Goal: Transaction & Acquisition: Purchase product/service

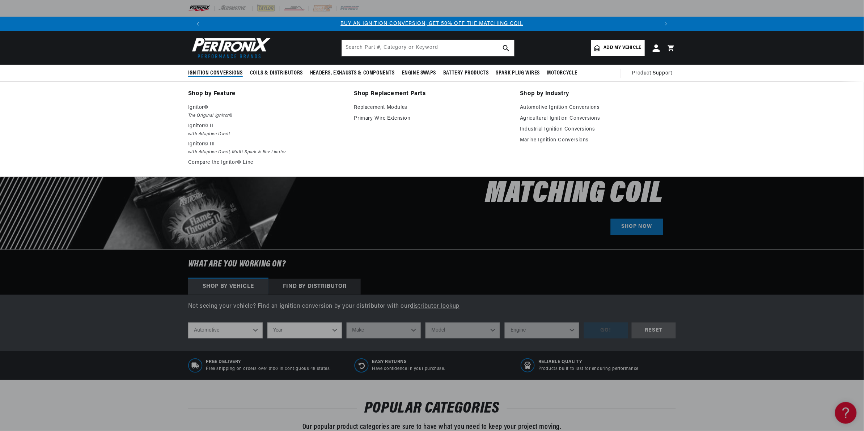
click at [217, 72] on span "Ignition Conversions" at bounding box center [215, 73] width 55 height 8
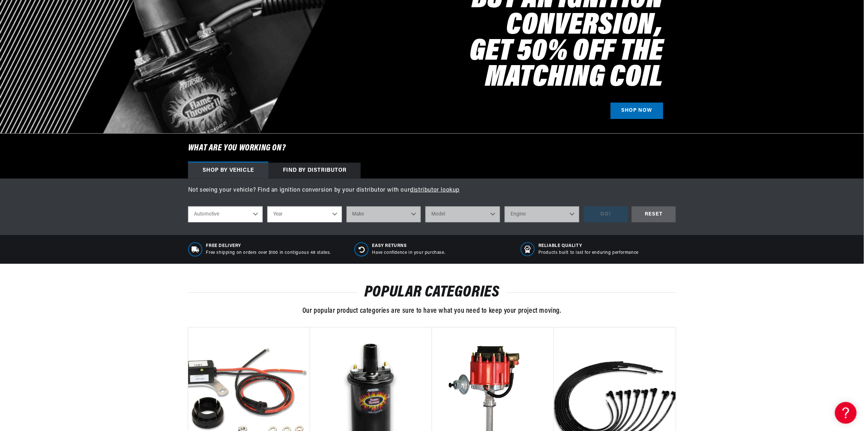
scroll to position [136, 0]
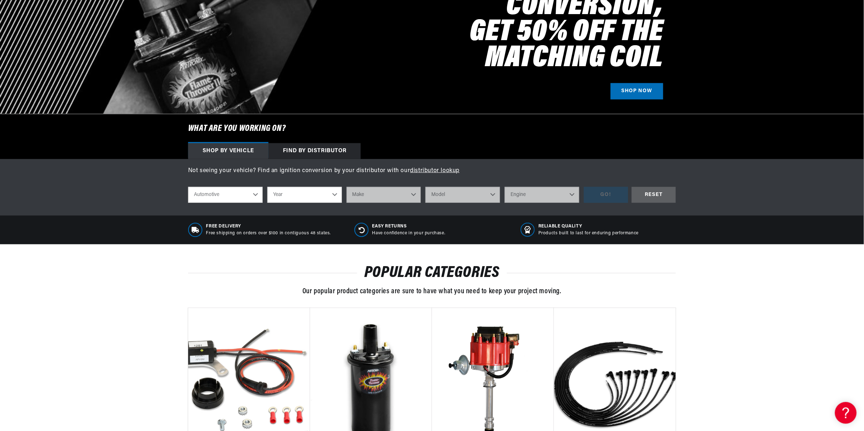
click at [310, 192] on select "Year 2022 2021 2020 2019 2018 2017 2016 2015 2014 2013 2012 2011 2010 2009 2008…" at bounding box center [304, 195] width 75 height 16
select select "1977"
click at [267, 187] on select "Year 2022 2021 2020 2019 2018 2017 2016 2015 2014 2013 2012 2011 2010 2009 2008…" at bounding box center [304, 195] width 75 height 16
select select "1977"
click at [389, 195] on select "Make Alfa Romeo American Motors Audi Avanti BMW Buick Cadillac Checker Chevrole…" at bounding box center [384, 195] width 75 height 16
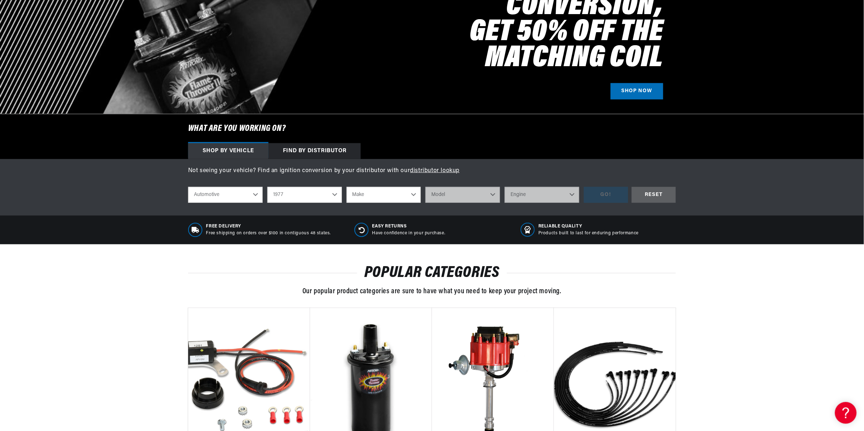
scroll to position [0, 903]
select select "Volkswagen"
click at [347, 187] on select "Make Alfa Romeo American Motors Audi Avanti BMW Buick Cadillac Checker Chevrole…" at bounding box center [384, 195] width 75 height 16
select select "Volkswagen"
click at [462, 196] on select "Model Beetle Caribe Dasher Rabbit Scirocco Super Beetle" at bounding box center [462, 195] width 75 height 16
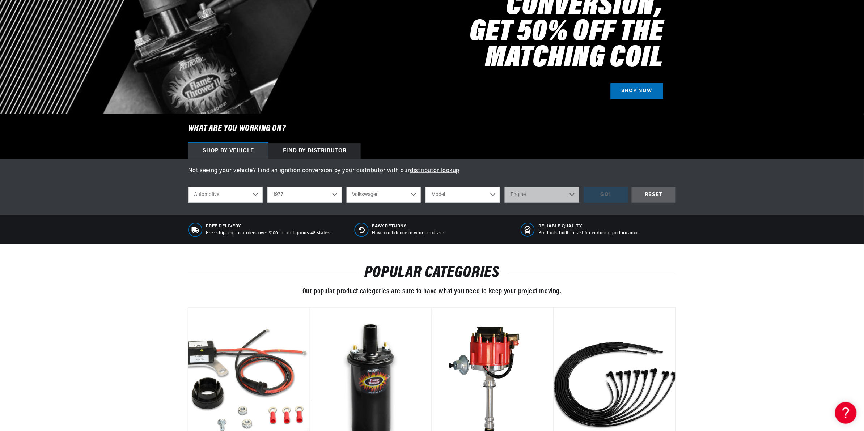
select select "Beetle"
click at [425, 187] on select "Model Beetle Caribe Dasher Rabbit Scirocco Super Beetle" at bounding box center [462, 195] width 75 height 16
select select "Beetle"
click at [534, 196] on select "Engine 1.5L 1.6L 4" at bounding box center [542, 195] width 75 height 16
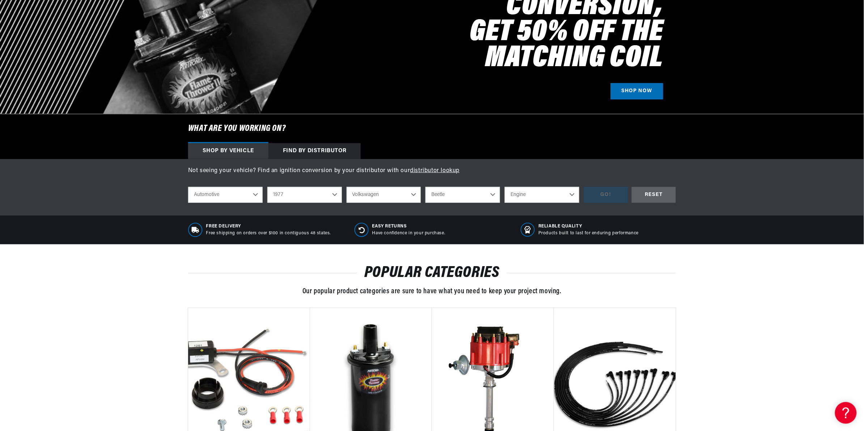
select select "4"
click at [505, 187] on select "Engine 1.5L 1.6L 4" at bounding box center [542, 195] width 75 height 16
select select "4"
click at [603, 194] on div "GO!" at bounding box center [606, 195] width 44 height 16
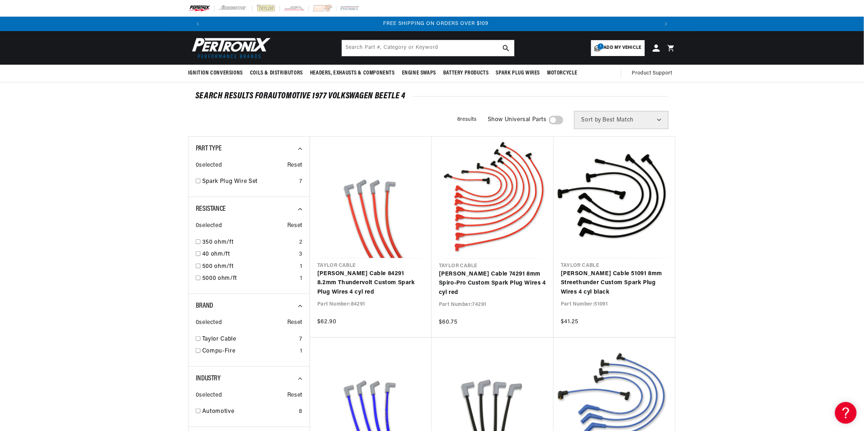
click at [324, 96] on div "SEARCH RESULTS FOR Automotive 1977 Volkswagen Beetle 4" at bounding box center [431, 96] width 473 height 7
click at [610, 46] on span "Add my vehicle" at bounding box center [623, 47] width 38 height 7
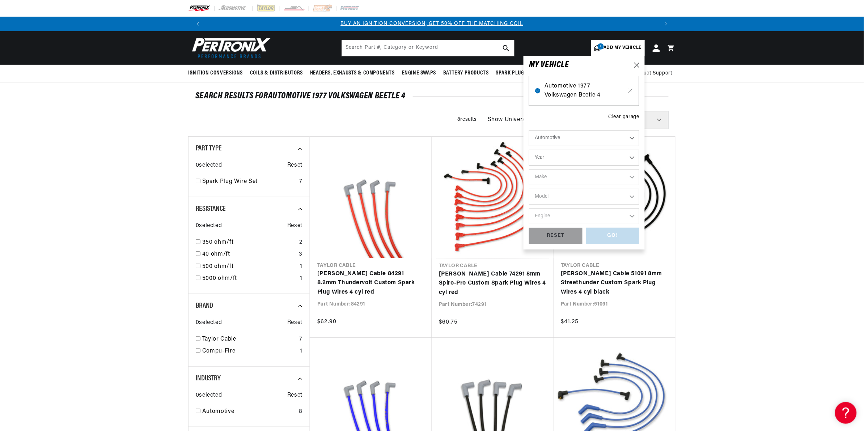
click at [584, 91] on span "Automotive 1977 Volkswagen Beetle 4" at bounding box center [583, 91] width 79 height 18
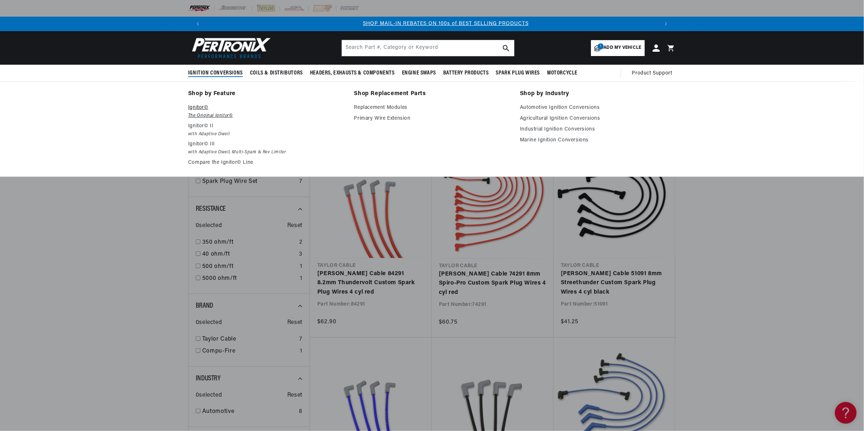
scroll to position [0, 451]
click at [194, 111] on p "Ignitor©" at bounding box center [266, 107] width 156 height 9
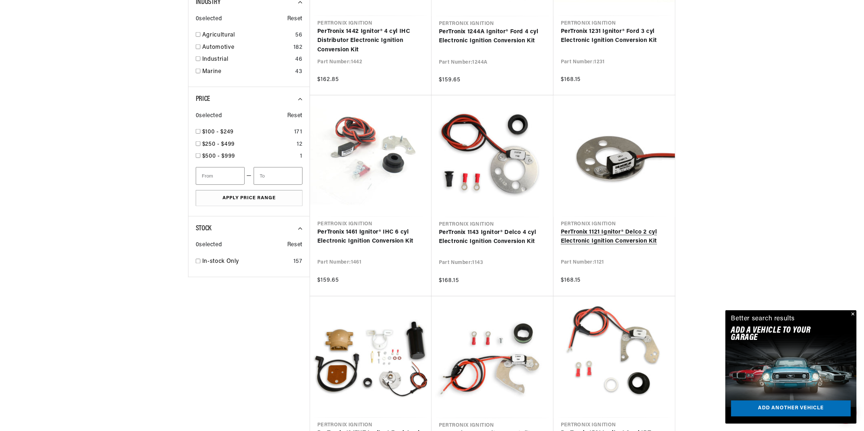
scroll to position [407, 0]
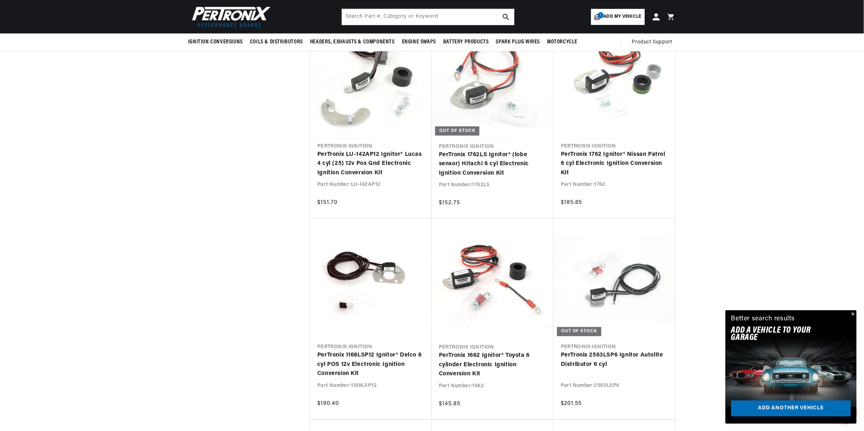
scroll to position [1040, 0]
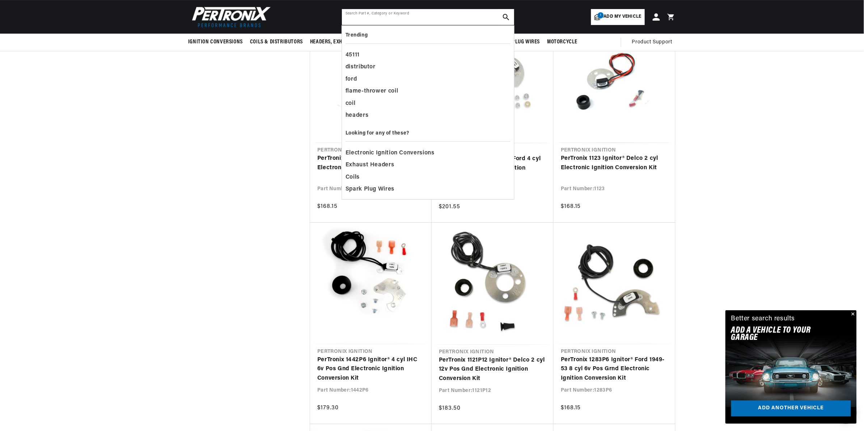
click at [427, 18] on input "text" at bounding box center [428, 17] width 172 height 16
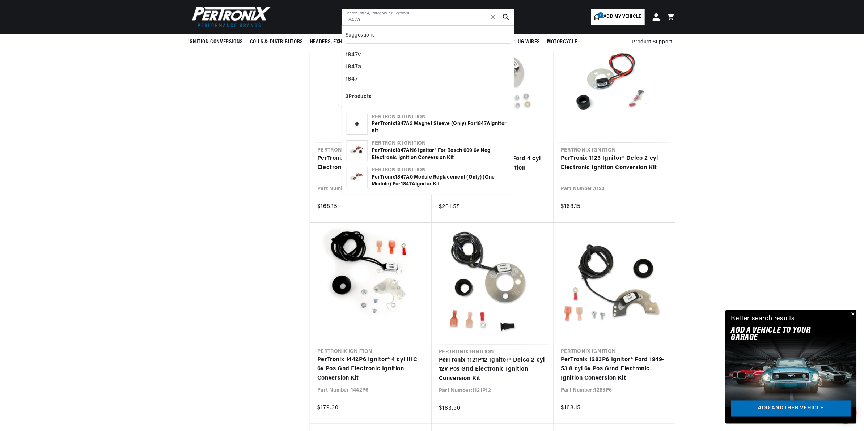
type input "1847a"
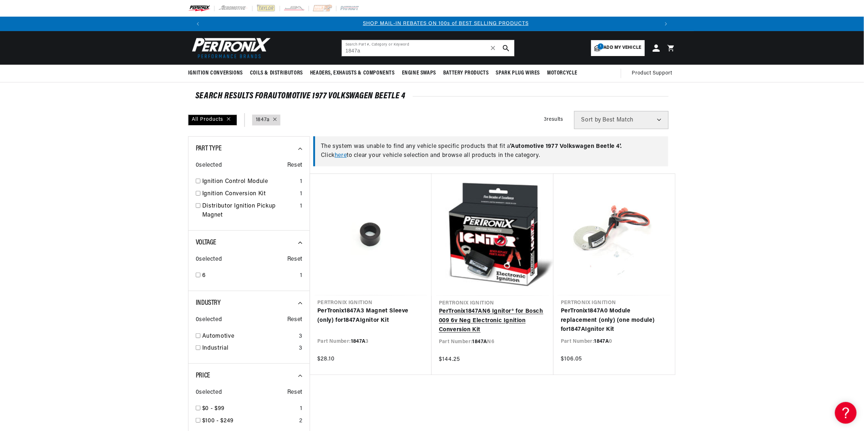
scroll to position [0, 451]
click at [483, 317] on link "PerTronix 1847A N6 Ignitor® for Bosch 009 6v Neg Electronic Ignition Conversion…" at bounding box center [492, 321] width 107 height 28
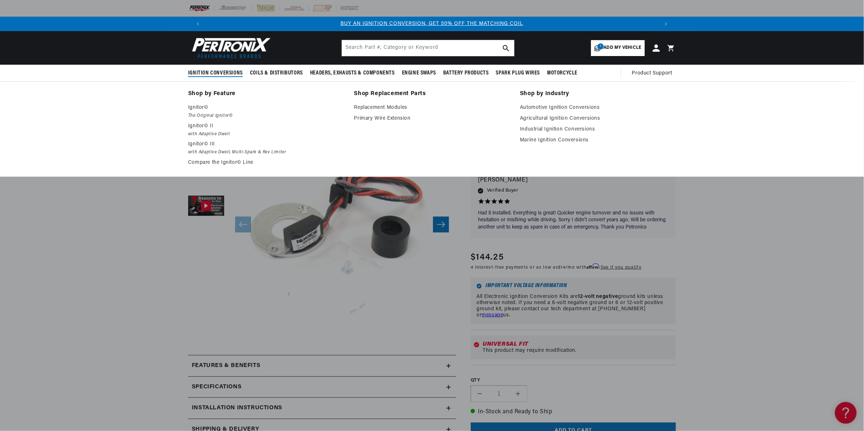
click at [231, 73] on span "Ignition Conversions" at bounding box center [215, 73] width 55 height 8
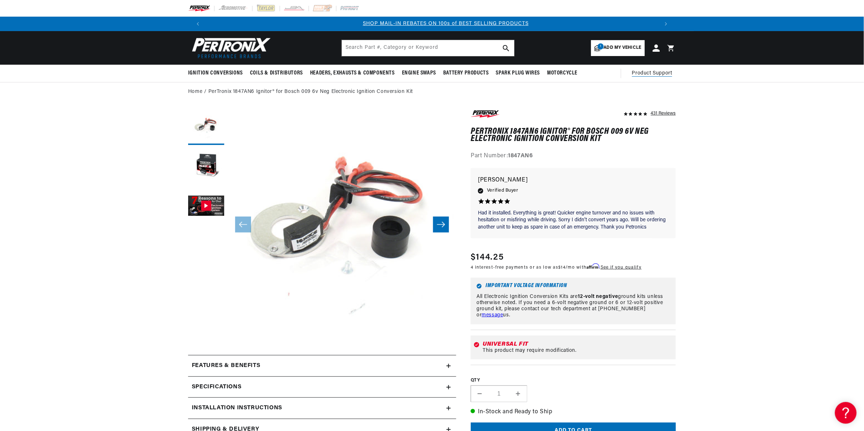
scroll to position [0, 451]
click at [621, 46] on span "Add my vehicle" at bounding box center [623, 47] width 38 height 7
select select "Year"
select select "Make"
select select "Model"
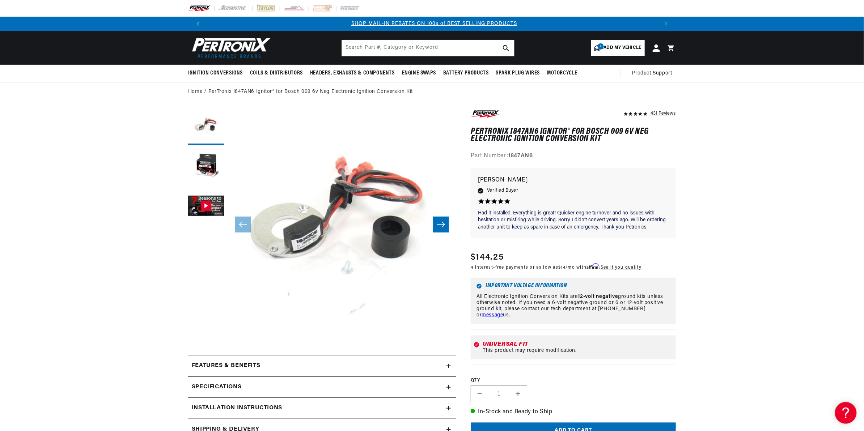
select select "Engine"
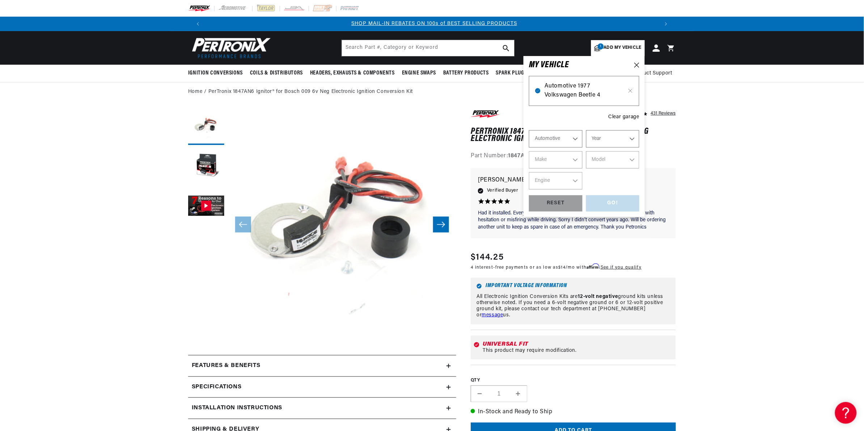
click at [603, 90] on span "Automotive 1977 Volkswagen Beetle 4" at bounding box center [583, 91] width 79 height 18
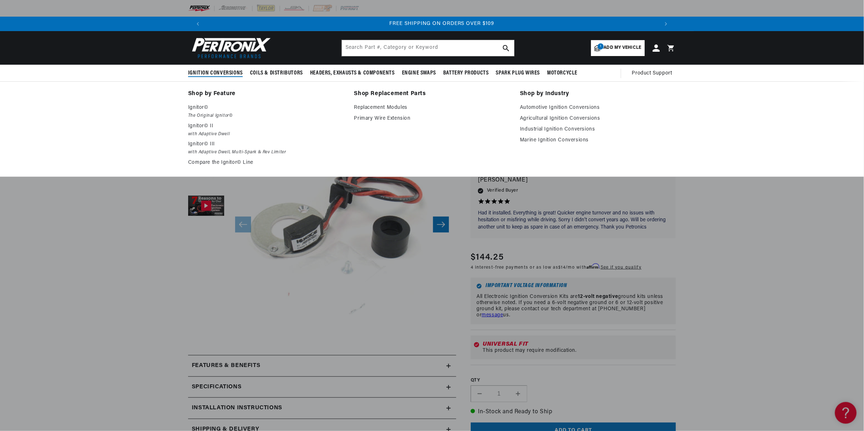
scroll to position [0, 903]
click at [236, 161] on link "Compare the Ignitor© Line" at bounding box center [266, 162] width 156 height 9
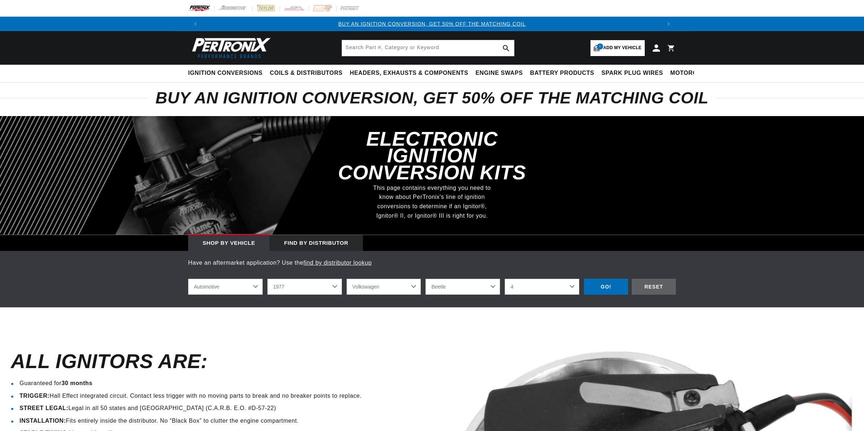
select select "1977"
select select "Volkswagen"
select select "4"
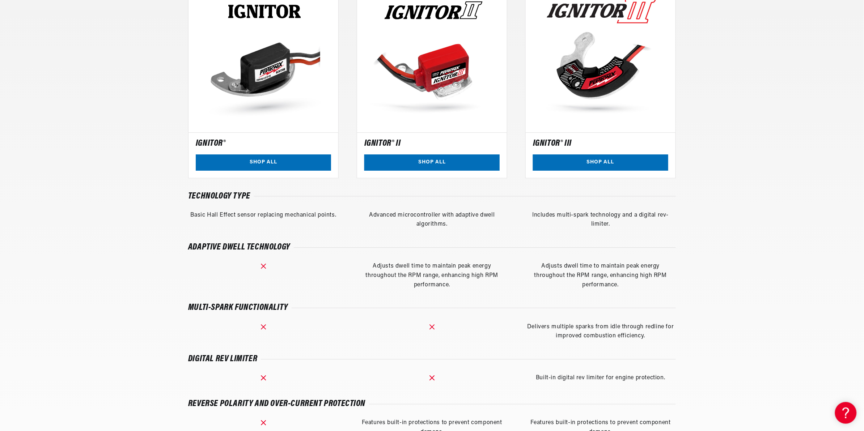
scroll to position [0, 451]
click at [239, 158] on link "SHOP ALL" at bounding box center [263, 162] width 135 height 16
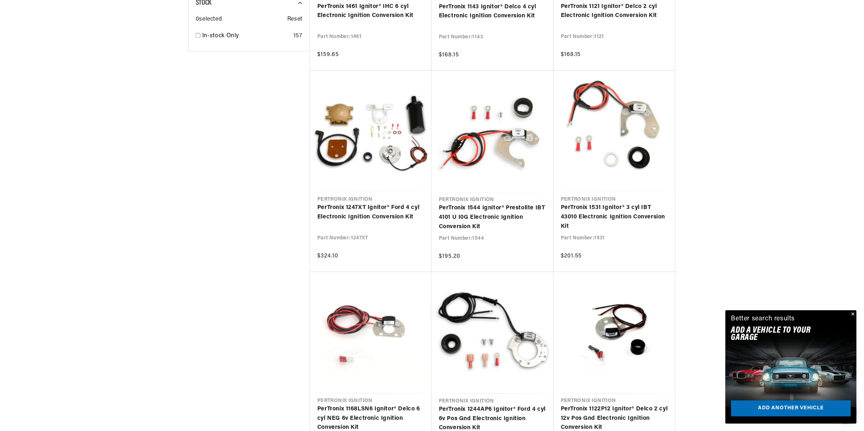
scroll to position [0, 903]
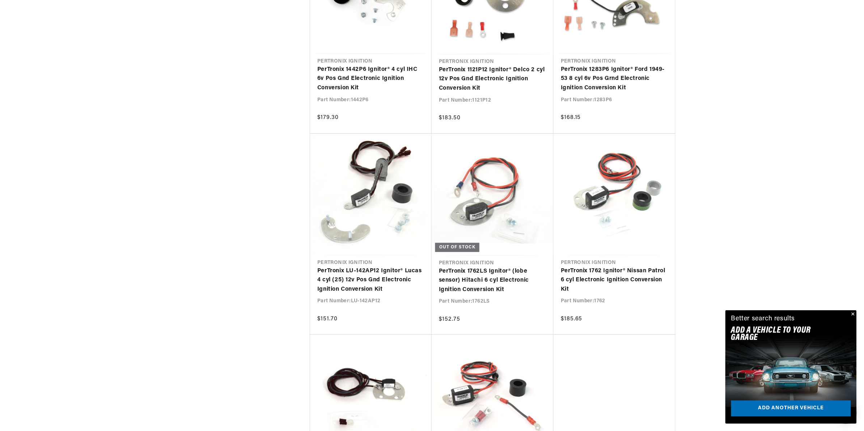
scroll to position [1357, 0]
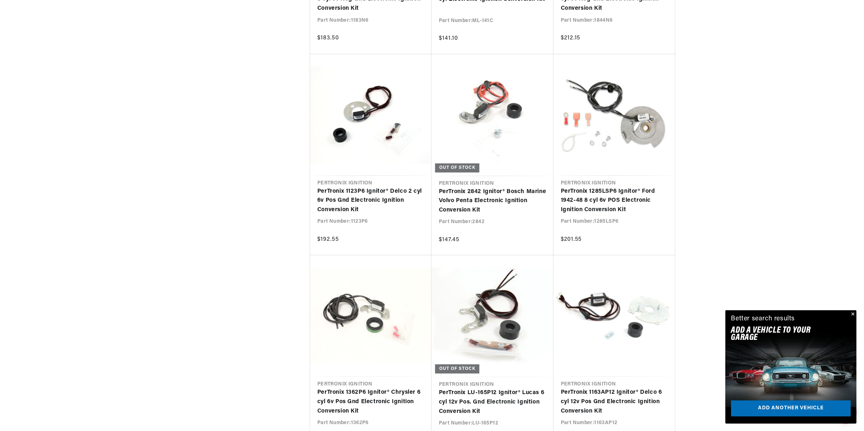
scroll to position [0, 903]
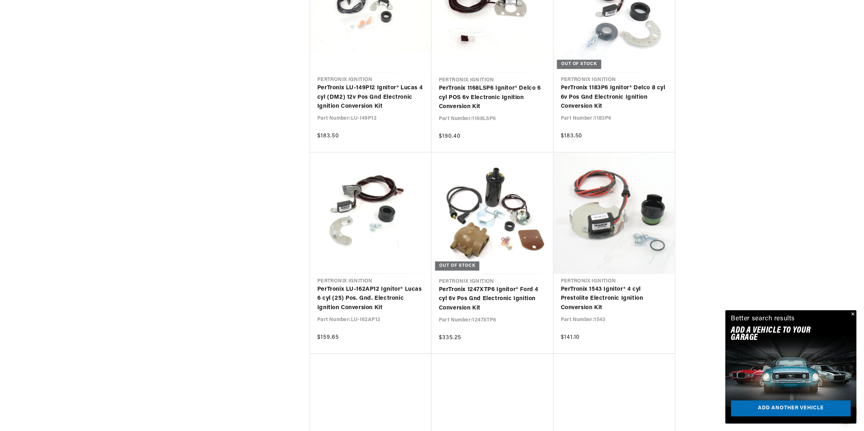
scroll to position [2939, 0]
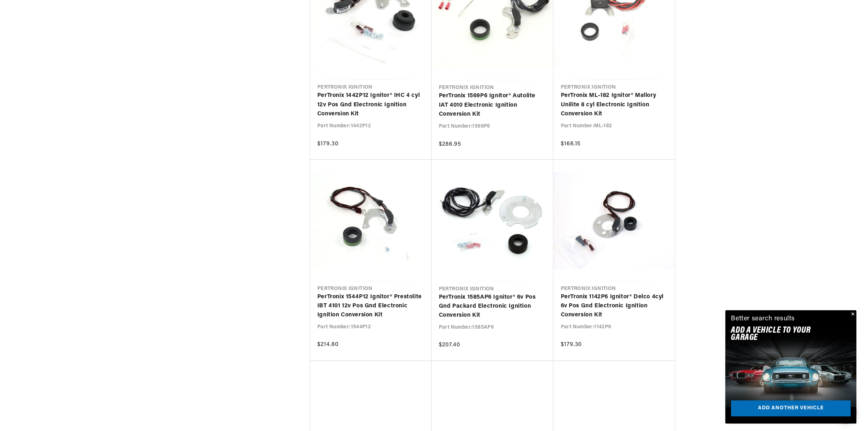
scroll to position [3753, 0]
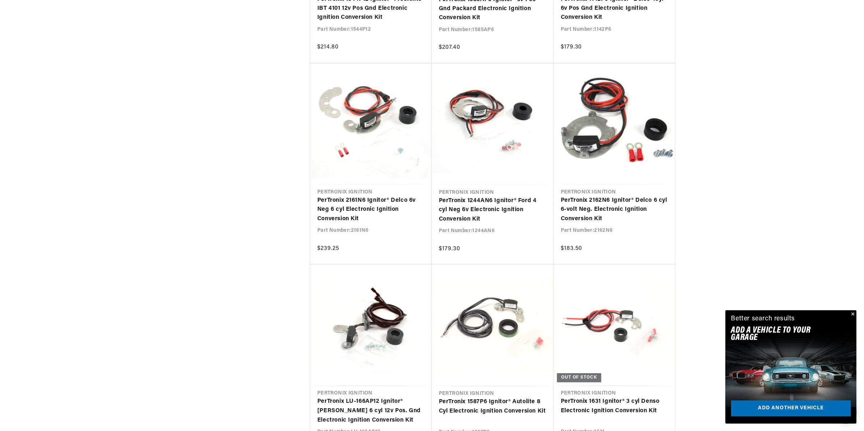
scroll to position [0, 446]
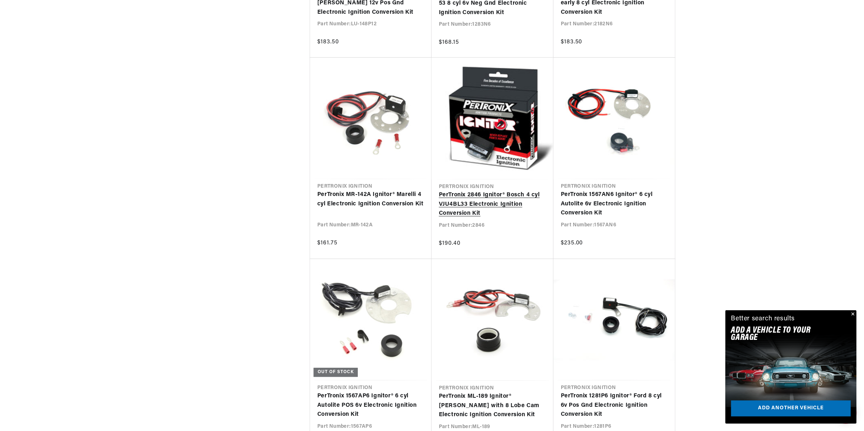
click at [491, 211] on link "PerTronix 2846 Ignitor® Bosch 4 cyl VJU4BL33 Electronic Ignition Conversion Kit" at bounding box center [492, 205] width 107 height 28
